Goal: Find specific page/section: Find specific page/section

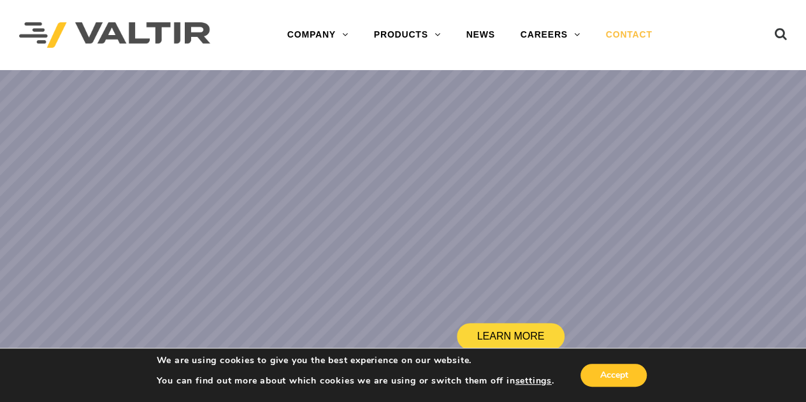
click at [636, 35] on link "CONTACT" at bounding box center [629, 34] width 72 height 25
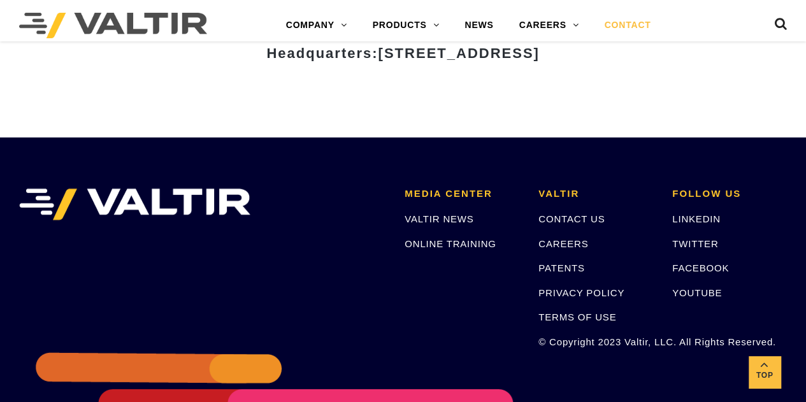
scroll to position [1794, 0]
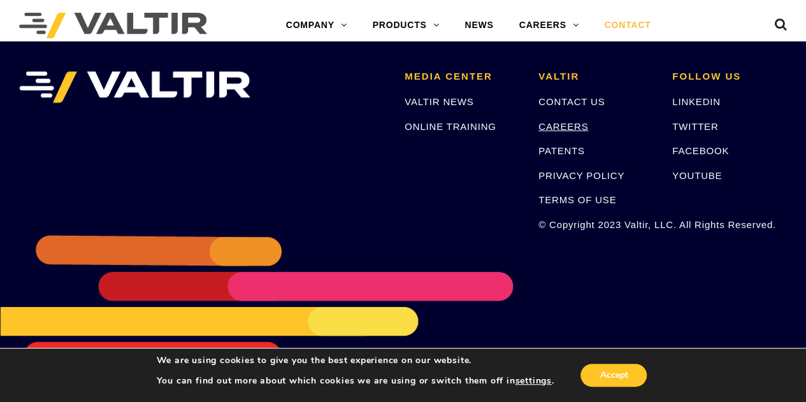
click at [567, 125] on link "CAREERS" at bounding box center [563, 126] width 50 height 11
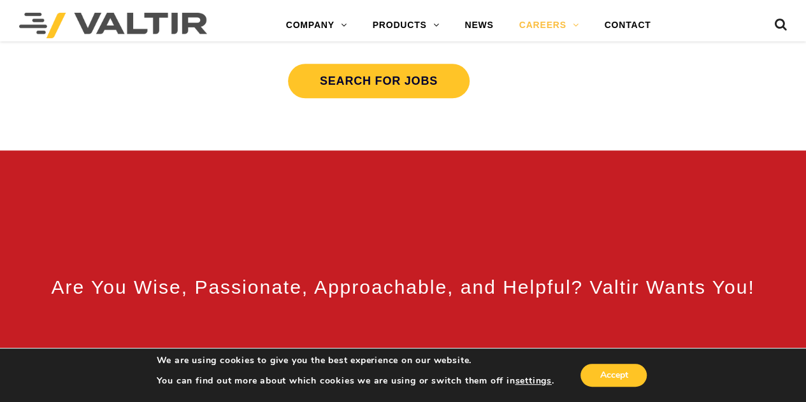
scroll to position [509, 0]
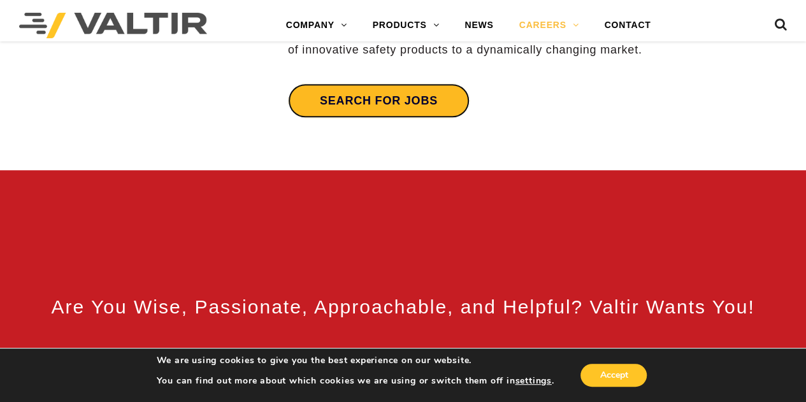
click at [406, 95] on link "Search for jobs" at bounding box center [378, 100] width 181 height 34
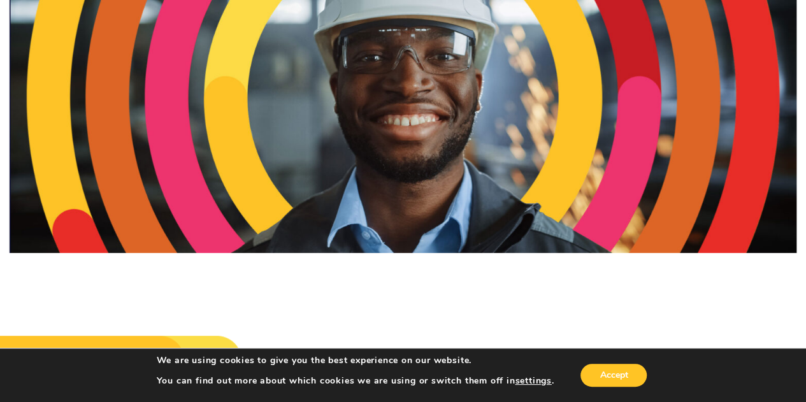
scroll to position [0, 0]
